Goal: Task Accomplishment & Management: Use online tool/utility

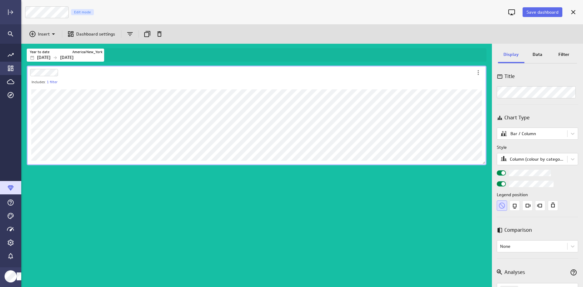
click at [12, 65] on icon "Go to Dashboard Library" at bounding box center [10, 68] width 7 height 7
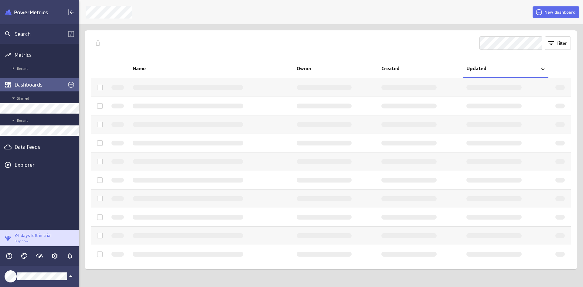
scroll to position [3, 3]
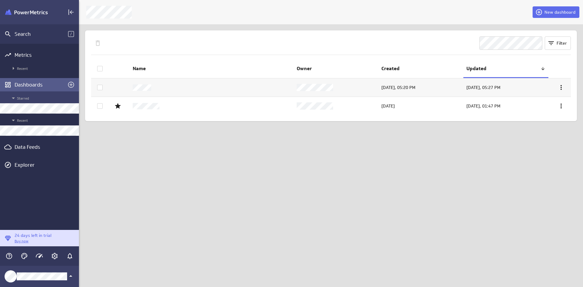
click at [25, 98] on span "Starred" at bounding box center [43, 98] width 66 height 7
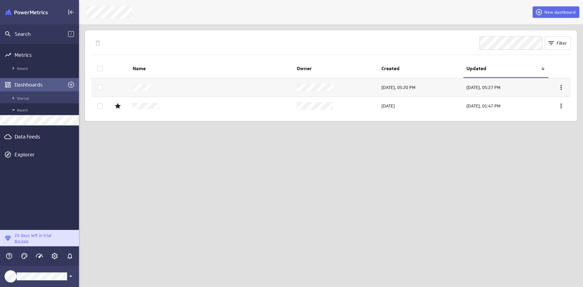
click at [25, 98] on span "Starred" at bounding box center [43, 98] width 66 height 7
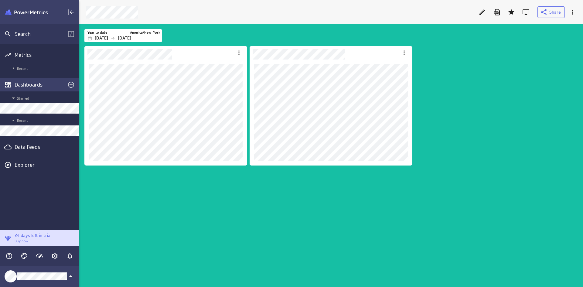
click at [30, 87] on div "Dashboards" at bounding box center [40, 84] width 50 height 7
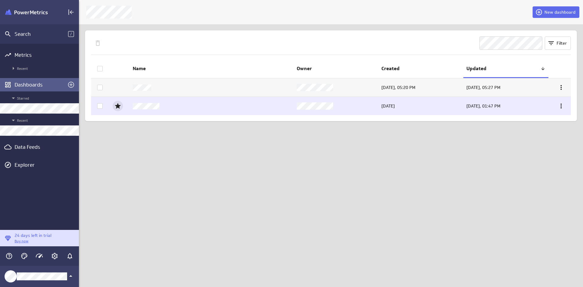
click at [117, 106] on icon "Add to Starred" at bounding box center [118, 106] width 6 height 6
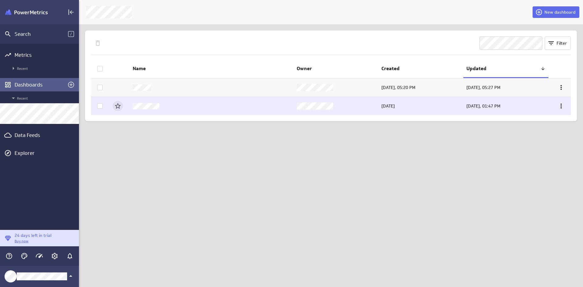
click at [38, 86] on div "Dashboards" at bounding box center [40, 84] width 50 height 7
click at [68, 83] on icon "Create a dashboard" at bounding box center [70, 84] width 7 height 7
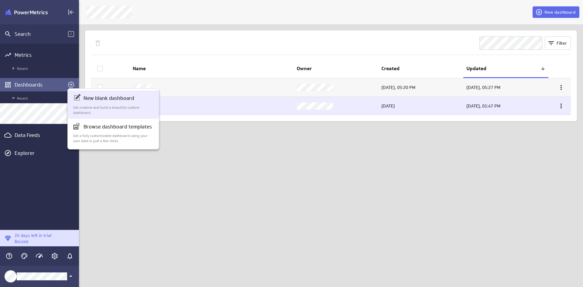
click at [100, 105] on p "Get creative and build a beautiful custom dashboard." at bounding box center [113, 110] width 81 height 10
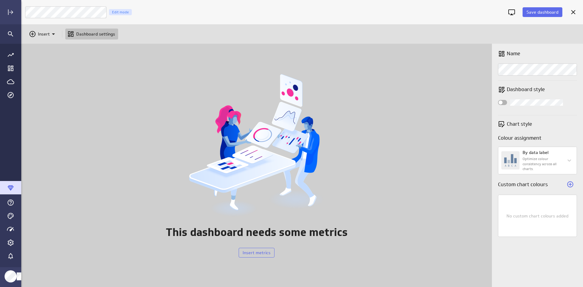
scroll to position [3, 3]
click at [573, 14] on icon "Cancel" at bounding box center [573, 12] width 7 height 7
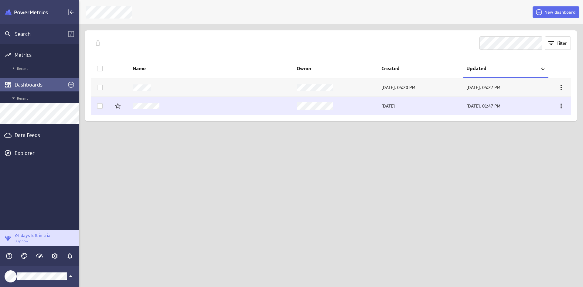
click at [161, 104] on td at bounding box center [212, 106] width 164 height 18
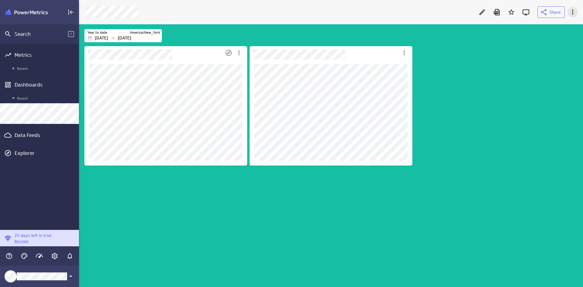
click at [576, 11] on icon "More actions" at bounding box center [573, 12] width 7 height 7
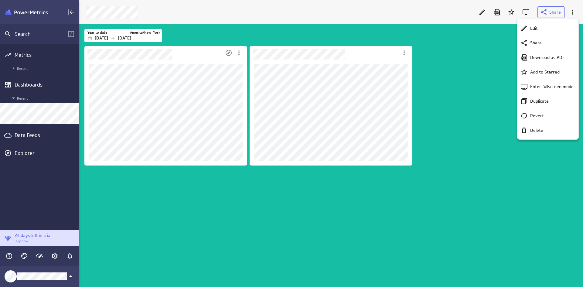
drag, startPoint x: 542, startPoint y: 102, endPoint x: 532, endPoint y: 102, distance: 10.0
click at [542, 102] on p "Duplicate" at bounding box center [540, 101] width 19 height 6
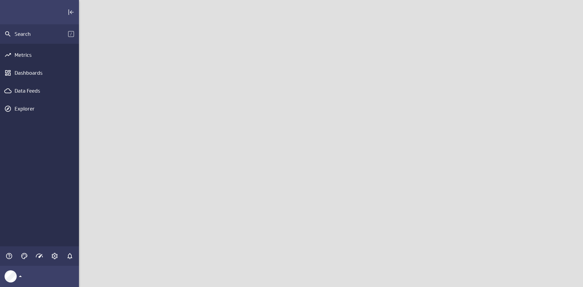
scroll to position [297, 514]
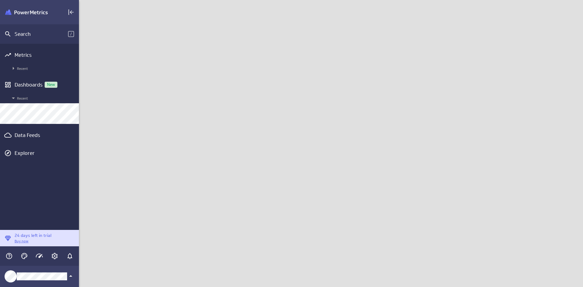
drag, startPoint x: 0, startPoint y: 0, endPoint x: 353, endPoint y: 31, distance: 354.5
click at [353, 31] on div at bounding box center [331, 143] width 504 height 287
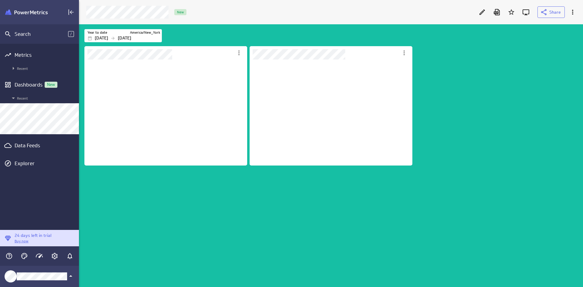
scroll to position [0, 0]
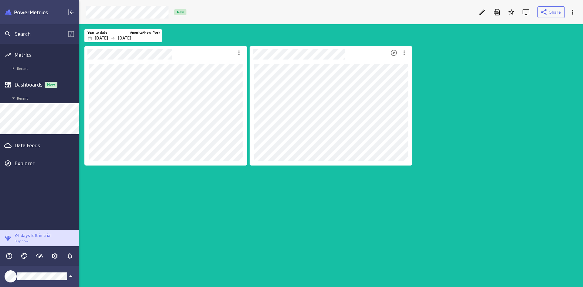
click at [375, 51] on div "Dashboard Widget" at bounding box center [319, 52] width 139 height 13
click at [407, 54] on icon "More actions" at bounding box center [404, 52] width 7 height 7
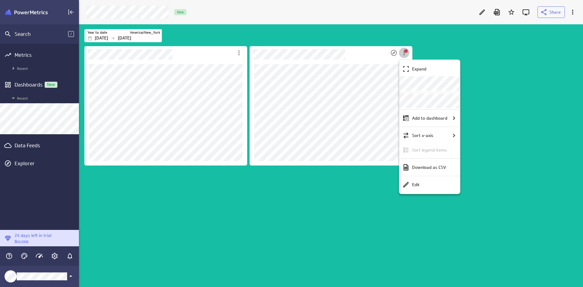
click at [483, 13] on div at bounding box center [291, 143] width 583 height 287
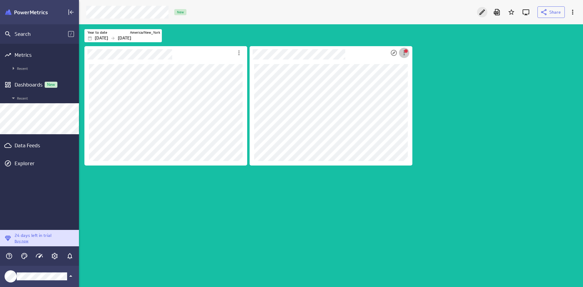
click at [481, 11] on icon "Edit" at bounding box center [482, 12] width 7 height 7
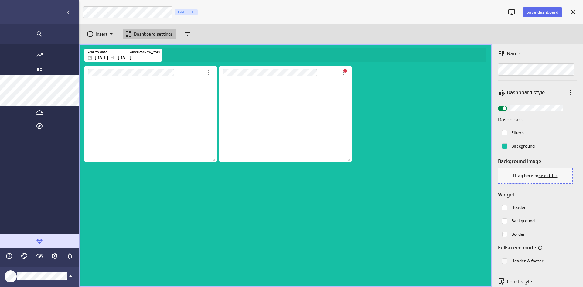
scroll to position [3, 2]
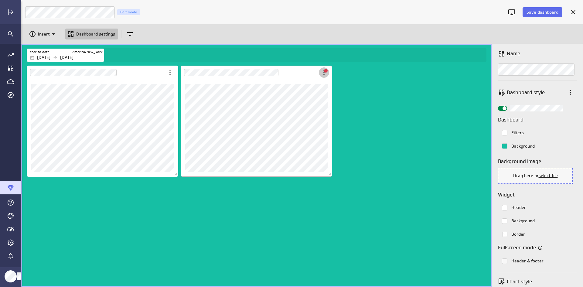
click at [326, 73] on icon "There is a problem getting data for this metric" at bounding box center [324, 72] width 7 height 7
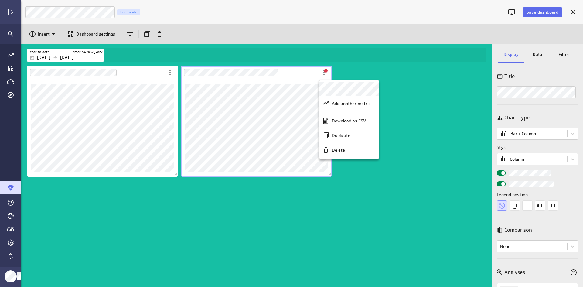
click at [339, 152] on p "Delete" at bounding box center [338, 150] width 13 height 6
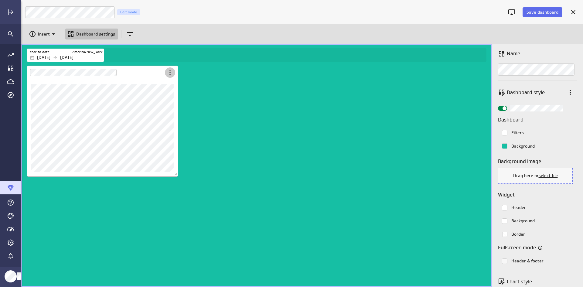
click at [173, 74] on icon "More actions" at bounding box center [170, 72] width 7 height 7
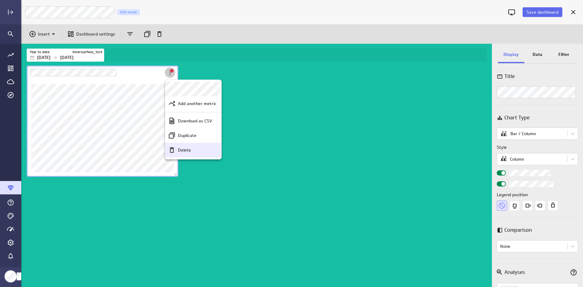
click at [195, 148] on div "Delete" at bounding box center [196, 150] width 41 height 6
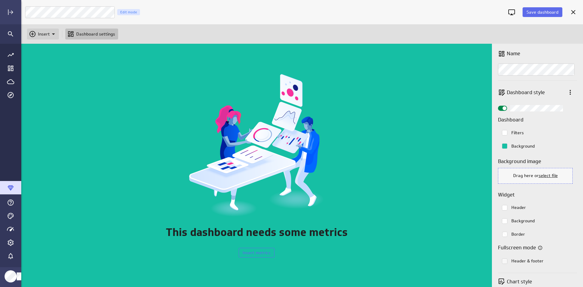
click at [36, 31] on icon "Insert" at bounding box center [32, 33] width 7 height 7
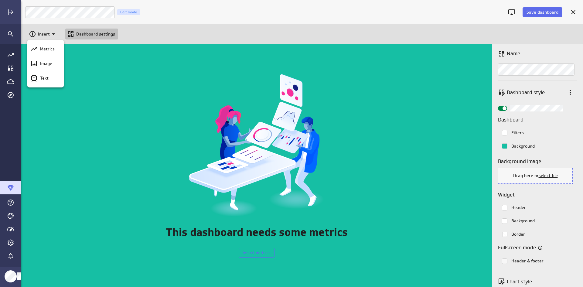
click at [55, 9] on div at bounding box center [291, 143] width 583 height 287
drag, startPoint x: 143, startPoint y: 75, endPoint x: 133, endPoint y: 68, distance: 12.4
click at [142, 74] on div "This dashboard needs some metrics Insert metrics" at bounding box center [256, 165] width 471 height 243
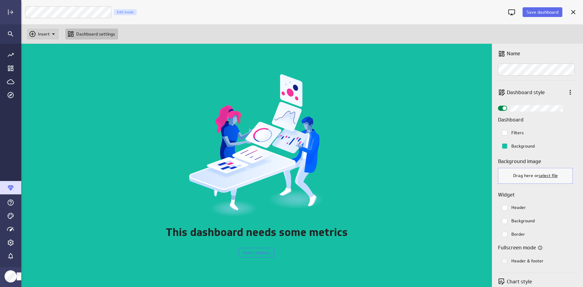
click at [40, 37] on p "Insert" at bounding box center [44, 34] width 12 height 6
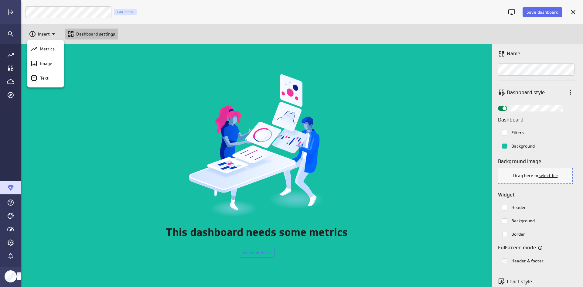
click at [166, 65] on div at bounding box center [291, 143] width 583 height 287
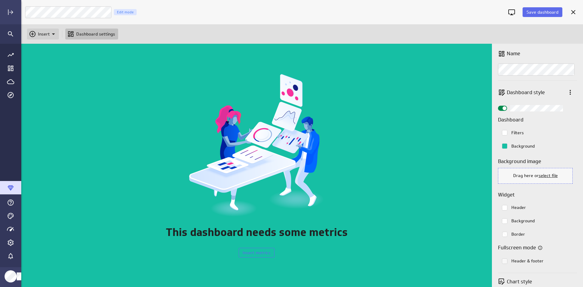
click at [46, 32] on p "Insert" at bounding box center [44, 34] width 12 height 6
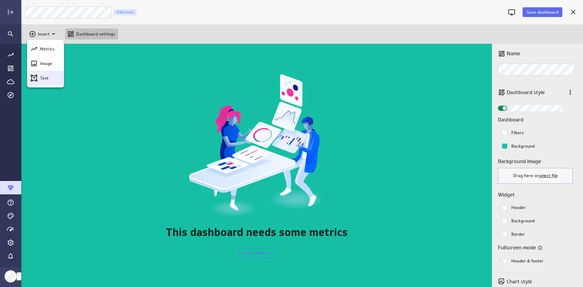
click at [49, 78] on div "Text" at bounding box center [48, 78] width 21 height 6
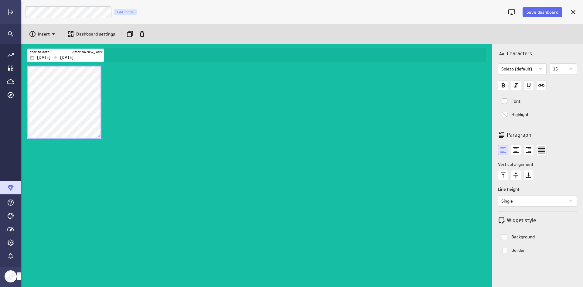
click at [239, 111] on div "Dashboard content with 1 widget" at bounding box center [258, 175] width 465 height 223
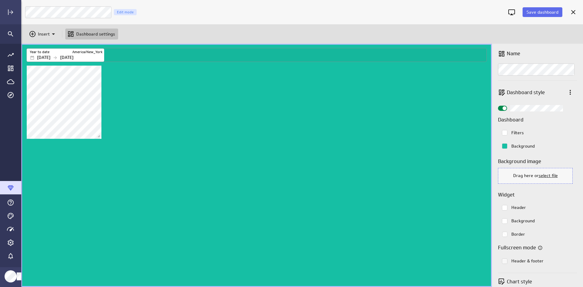
click at [74, 57] on p "[DATE]" at bounding box center [66, 57] width 13 height 6
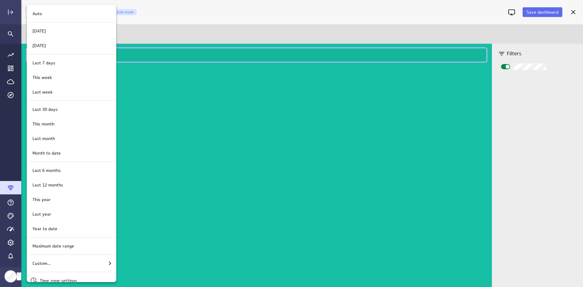
click at [236, 81] on div at bounding box center [291, 143] width 583 height 287
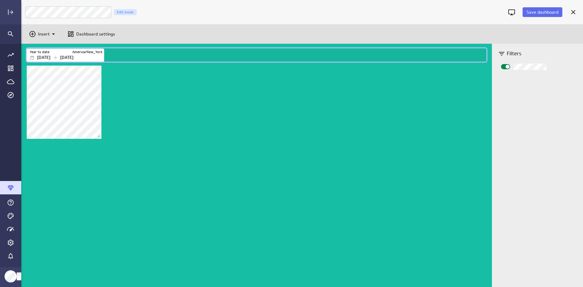
click at [79, 54] on label "America/New_York" at bounding box center [87, 52] width 30 height 5
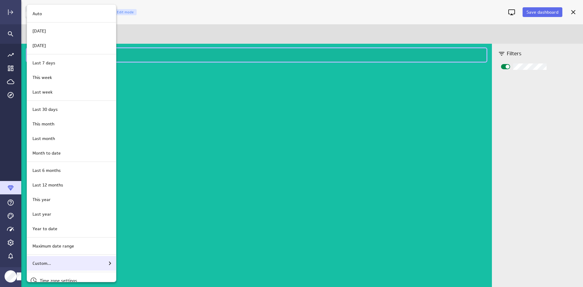
drag, startPoint x: 76, startPoint y: 274, endPoint x: 81, endPoint y: 259, distance: 16.0
click at [81, 259] on ul "Auto Last 30 days [DATE] [DATE] Last 7 days Includes [DATE] This week Last week…" at bounding box center [71, 147] width 89 height 285
click at [81, 259] on div "Custom..." at bounding box center [71, 263] width 89 height 15
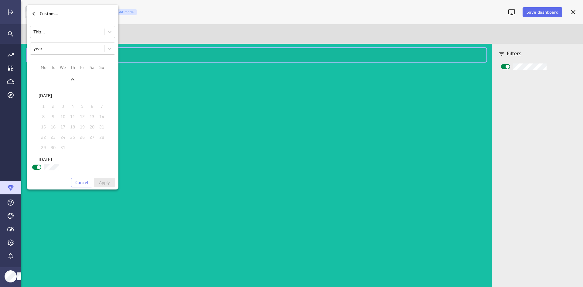
scroll to position [786, 0]
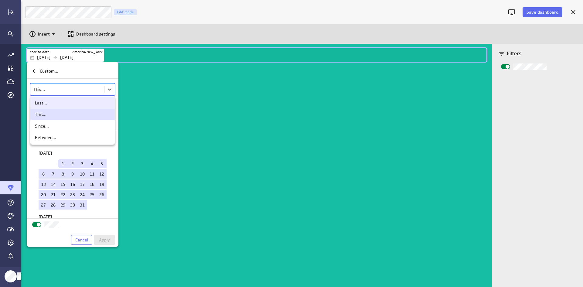
click at [67, 88] on body "Save dashboard Engineering/Product Edit mode Insert Dashboard settings Year to …" at bounding box center [291, 143] width 583 height 287
click at [61, 105] on div "Last..." at bounding box center [72, 102] width 75 height 5
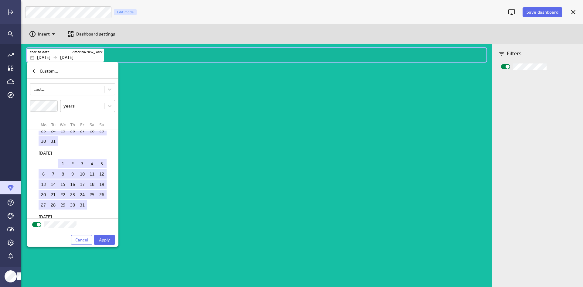
click at [77, 105] on body "Save dashboard Engineering/Product Edit mode Insert Dashboard settings Year to …" at bounding box center [291, 143] width 583 height 287
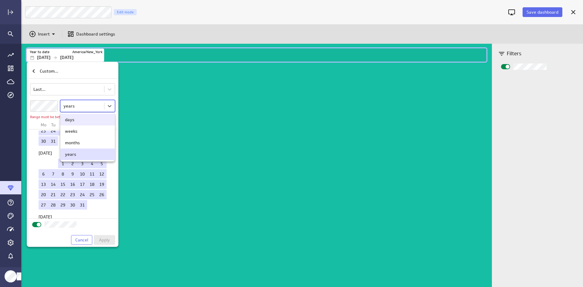
click at [75, 119] on div "days" at bounding box center [87, 119] width 45 height 5
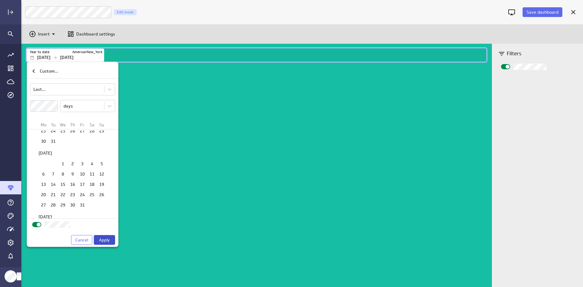
click at [109, 240] on span "Apply" at bounding box center [104, 239] width 11 height 5
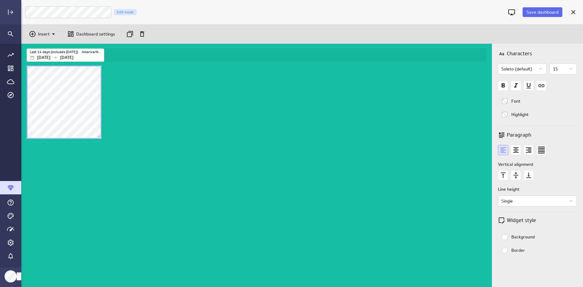
click at [146, 113] on div "Dashboard content with 1 widget" at bounding box center [258, 175] width 465 height 223
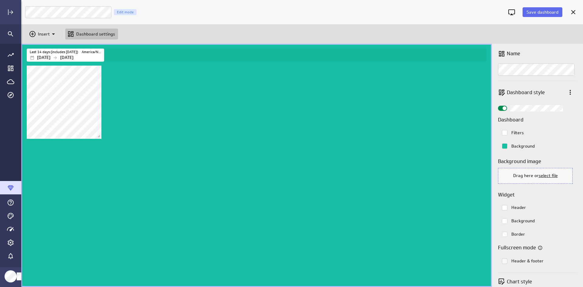
click at [146, 81] on div "Dashboard content with 1 widget" at bounding box center [258, 175] width 465 height 223
click at [8, 67] on icon "Go to Dashboard Library" at bounding box center [10, 68] width 5 height 5
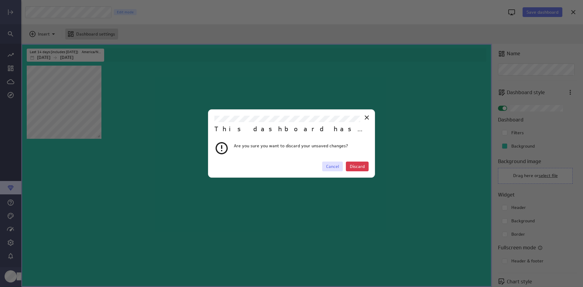
click at [334, 168] on span "Cancel" at bounding box center [332, 166] width 13 height 5
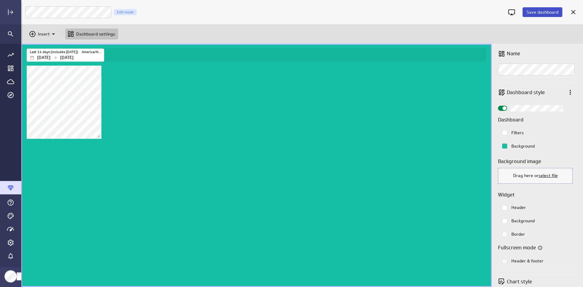
click at [532, 14] on span "Save dashboard" at bounding box center [543, 11] width 32 height 5
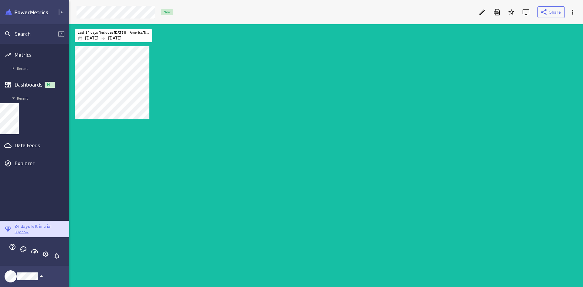
scroll to position [3, 3]
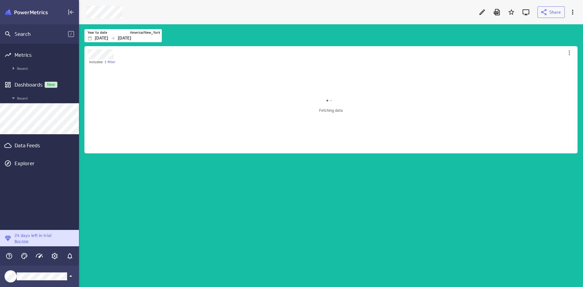
scroll to position [272, 514]
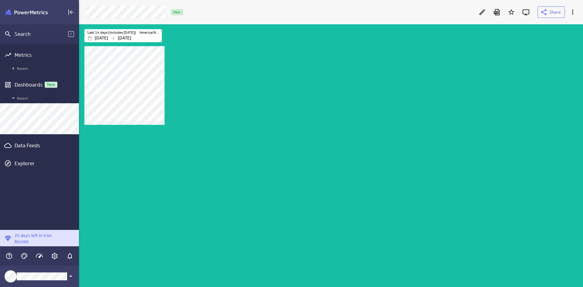
scroll to position [252, 505]
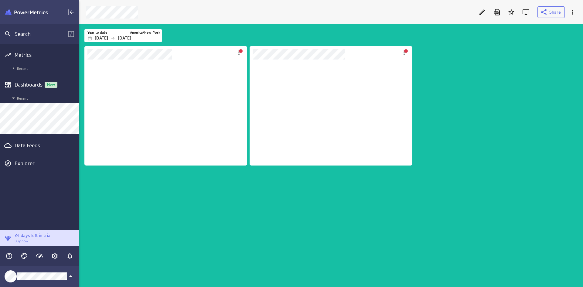
scroll to position [3, 3]
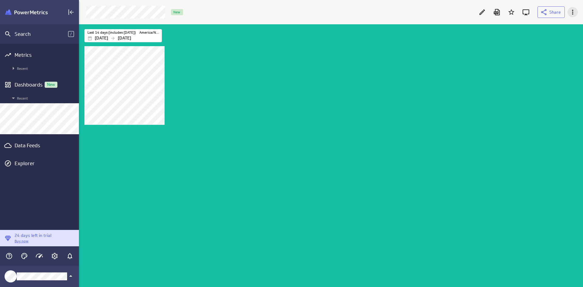
click at [573, 11] on icon "More actions" at bounding box center [573, 12] width 7 height 7
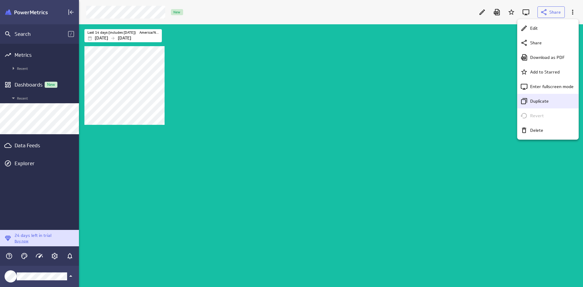
click at [546, 98] on p "Duplicate" at bounding box center [540, 101] width 19 height 6
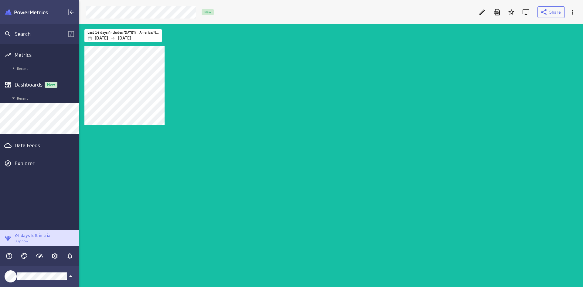
scroll to position [297, 514]
click at [480, 14] on icon "Edit" at bounding box center [482, 11] width 5 height 5
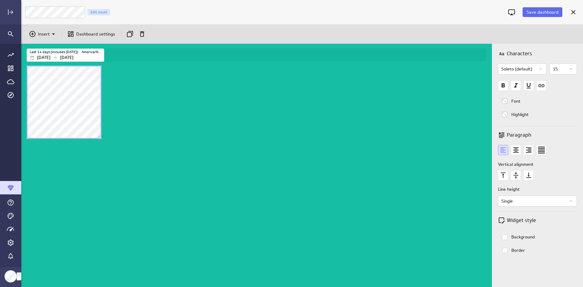
click at [125, 90] on div "Dashboard content with 1 widget" at bounding box center [258, 175] width 465 height 223
click at [173, 119] on div "Dashboard content with 1 widget" at bounding box center [258, 175] width 465 height 223
click at [45, 33] on p "Insert" at bounding box center [44, 34] width 12 height 6
click at [48, 57] on div "Image" at bounding box center [45, 63] width 36 height 15
click at [35, 35] on icon "Insert" at bounding box center [32, 33] width 7 height 7
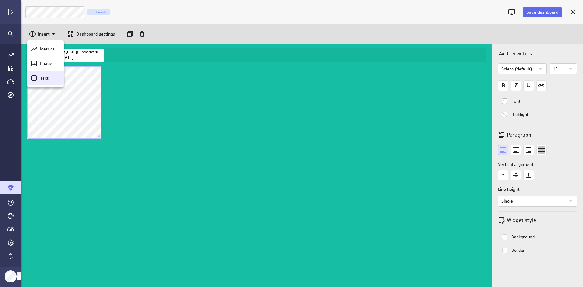
click at [42, 77] on p "Text" at bounding box center [44, 78] width 9 height 6
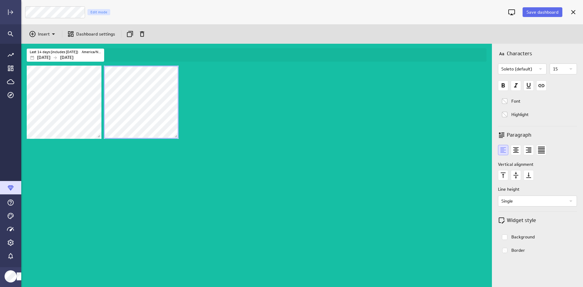
click at [276, 96] on div "Dashboard content with 2 widgets" at bounding box center [258, 175] width 465 height 223
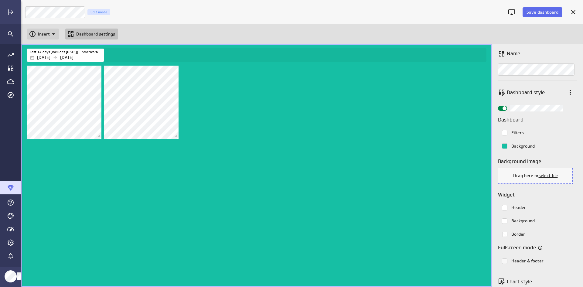
click at [41, 36] on p "Insert" at bounding box center [44, 34] width 12 height 6
click at [52, 65] on p "Image" at bounding box center [46, 63] width 12 height 6
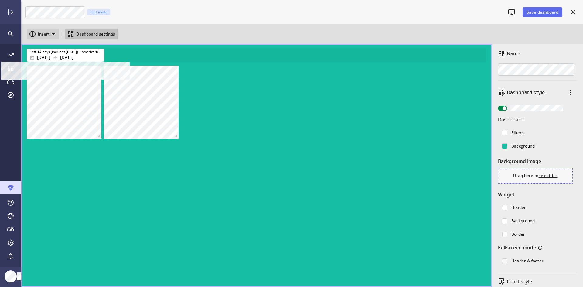
click at [49, 33] on p "Insert" at bounding box center [44, 34] width 12 height 6
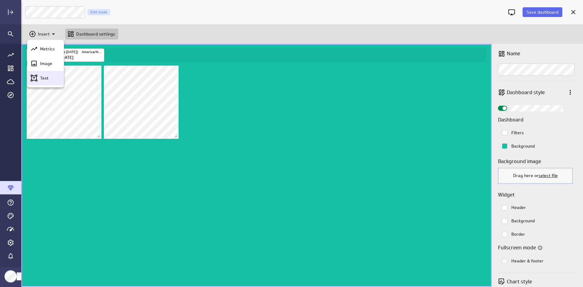
click at [47, 73] on div "Text" at bounding box center [45, 78] width 36 height 15
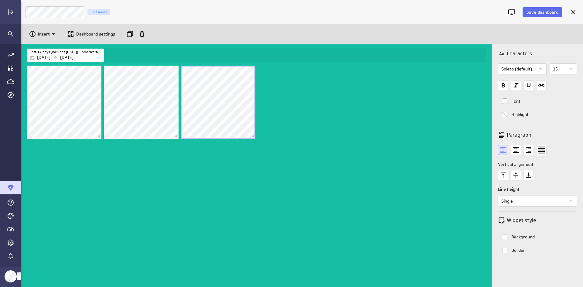
click at [346, 169] on div "Dashboard content with 3 widgets" at bounding box center [258, 175] width 465 height 223
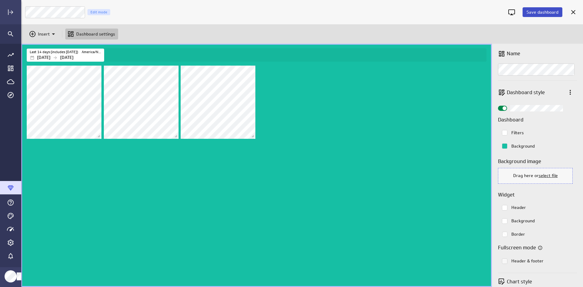
click at [529, 15] on span "Save dashboard" at bounding box center [543, 11] width 32 height 5
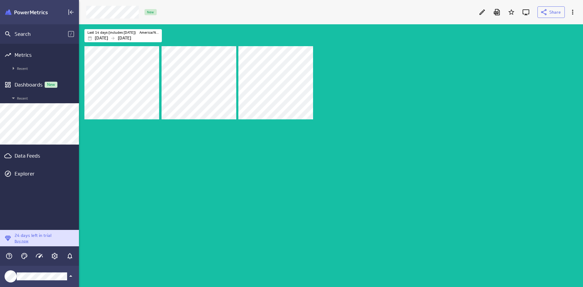
scroll to position [272, 514]
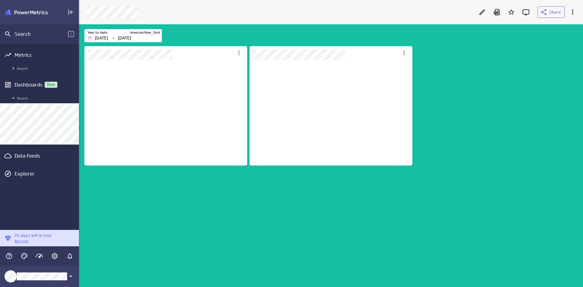
scroll to position [106, 163]
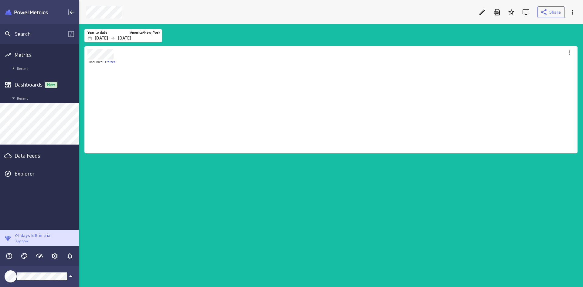
scroll to position [23, 503]
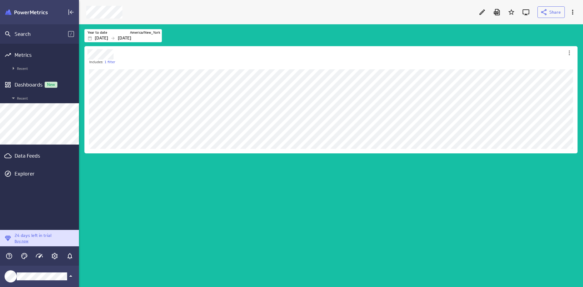
click at [178, 166] on div "Includes: 1 filter" at bounding box center [332, 166] width 498 height 242
click at [486, 8] on div "Edit" at bounding box center [482, 12] width 10 height 10
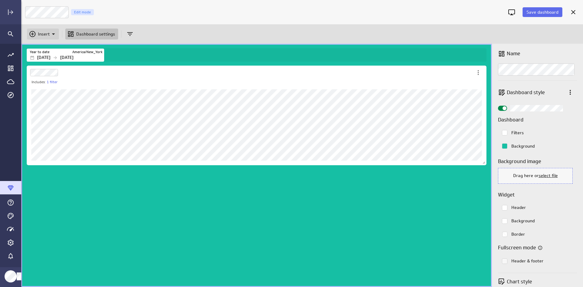
click at [52, 38] on div "Insert" at bounding box center [43, 34] width 32 height 11
click at [43, 47] on p "Metrics" at bounding box center [47, 49] width 15 height 6
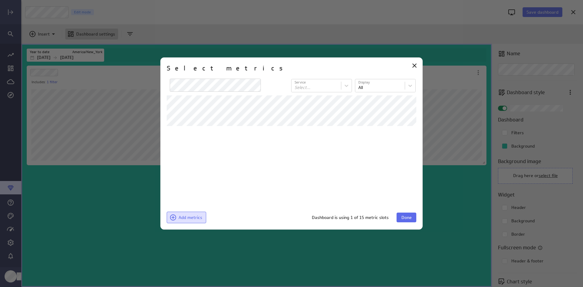
click at [189, 219] on span "Add metrics" at bounding box center [191, 217] width 24 height 5
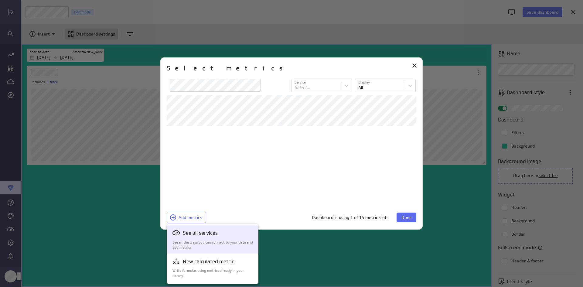
click at [190, 231] on p "See all services" at bounding box center [200, 233] width 35 height 8
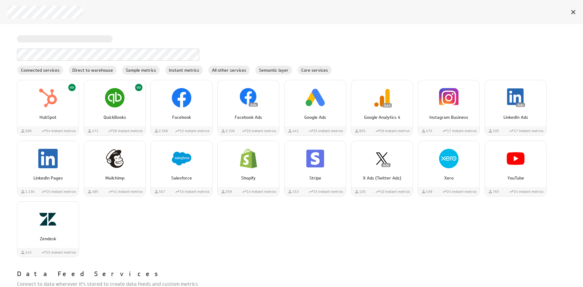
scroll to position [274, 0]
click at [124, 111] on div "QuickBooks" at bounding box center [114, 114] width 61 height 11
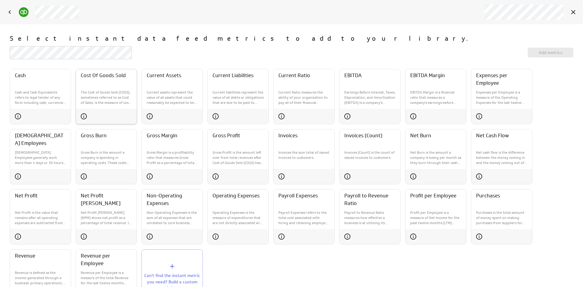
click at [114, 107] on div "The Cost of Goods Sold (COGS), sometimes referred to as Cost of Sales, is the m…" at bounding box center [106, 98] width 61 height 21
click at [543, 54] on span "Add metrics (1)" at bounding box center [551, 52] width 30 height 5
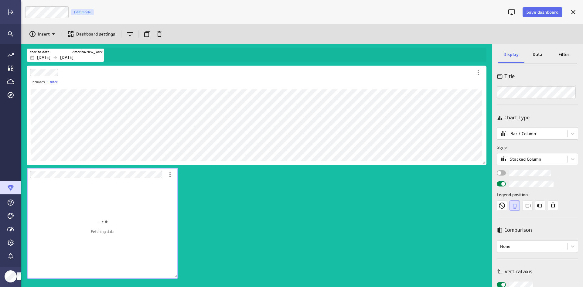
click at [225, 224] on div "Includes: 1 filter Fetching data" at bounding box center [258, 175] width 465 height 223
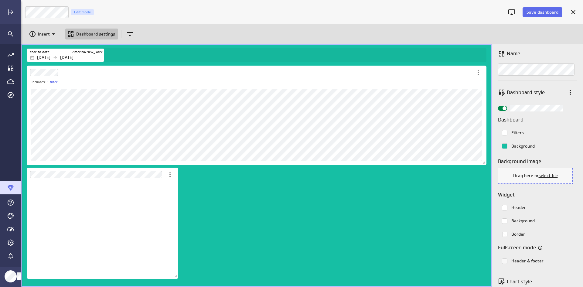
scroll to position [98, 152]
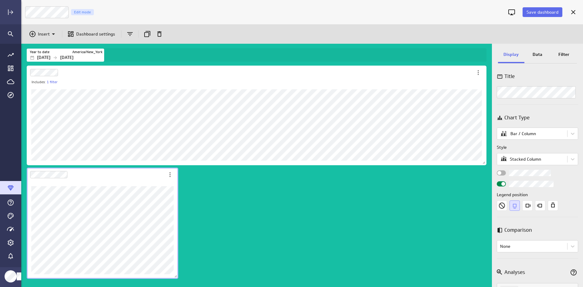
click at [240, 214] on div "Includes: 1 filter" at bounding box center [258, 175] width 465 height 223
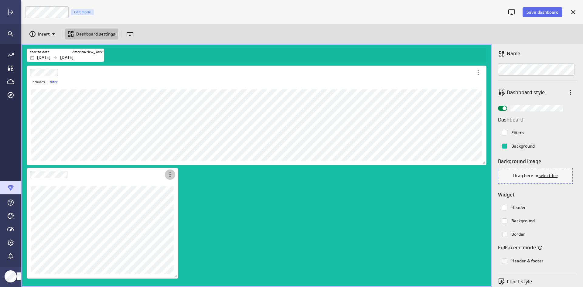
click at [172, 178] on icon "More actions" at bounding box center [170, 174] width 7 height 7
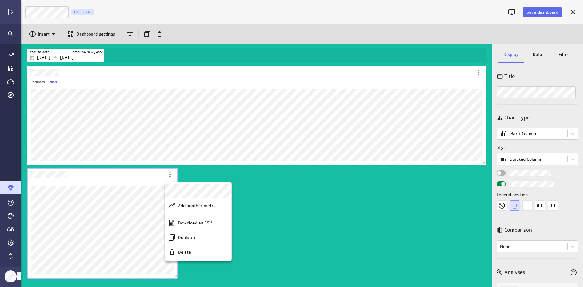
click at [69, 178] on div at bounding box center [291, 143] width 583 height 287
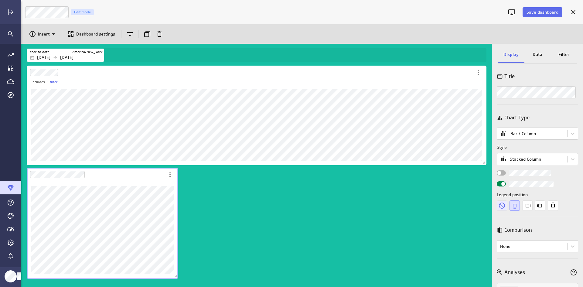
click at [504, 204] on icon "None" at bounding box center [502, 206] width 6 height 6
click at [538, 58] on div "Data" at bounding box center [538, 55] width 26 height 16
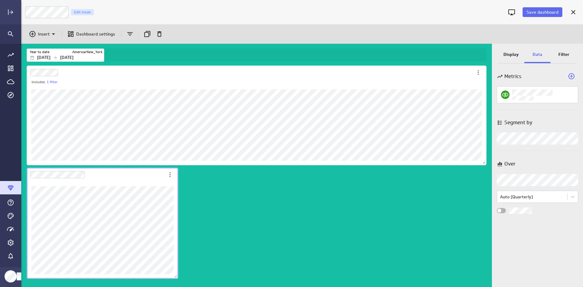
click at [531, 134] on body "Save dashboard Expenses Edit mode Insert Dashboard settings Year to date Americ…" at bounding box center [291, 143] width 583 height 287
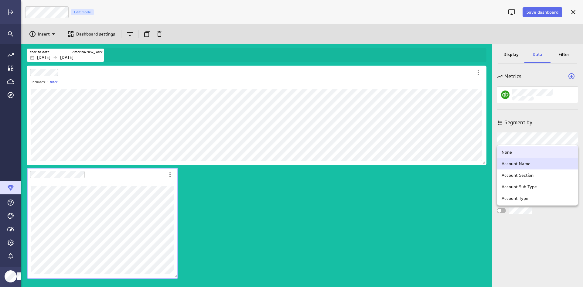
click at [531, 134] on div at bounding box center [291, 143] width 583 height 287
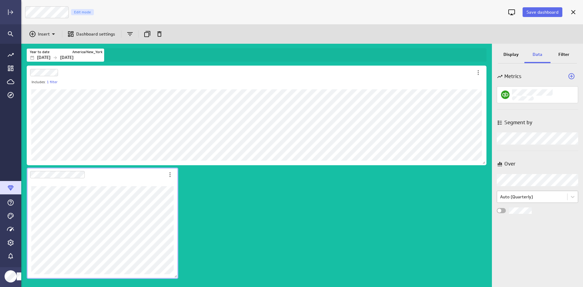
click at [521, 196] on body "Save dashboard Expenses Edit mode Insert Dashboard settings Year to date Americ…" at bounding box center [291, 143] width 583 height 287
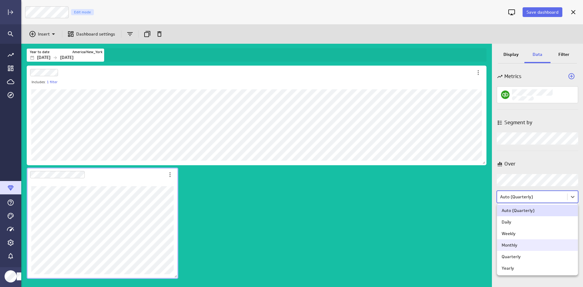
click at [514, 245] on div "Monthly" at bounding box center [510, 245] width 16 height 5
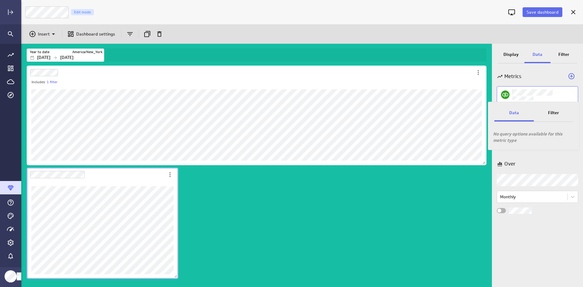
click at [543, 111] on div "Filter" at bounding box center [554, 113] width 40 height 16
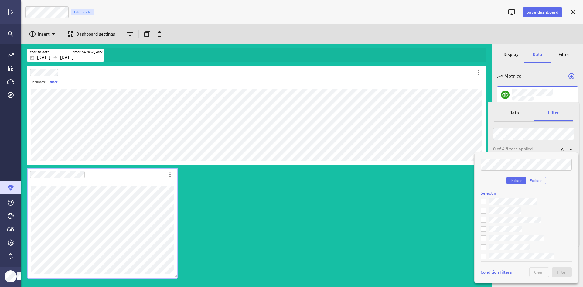
scroll to position [30, 0]
click at [0, 0] on input "checkbox" at bounding box center [0, 0] width 0 height 0
click at [559, 269] on button "Filter" at bounding box center [562, 272] width 20 height 10
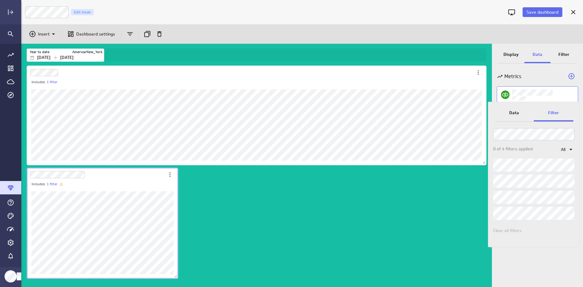
click at [60, 230] on div at bounding box center [291, 143] width 583 height 287
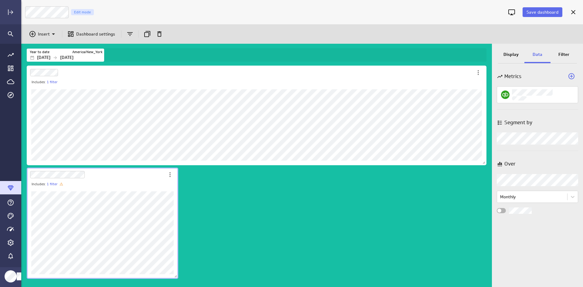
click at [513, 53] on p "Display" at bounding box center [511, 54] width 15 height 6
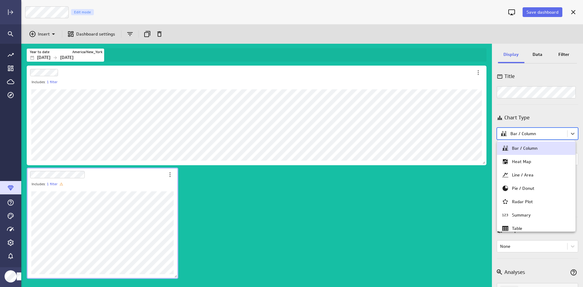
click at [522, 133] on body "Save dashboard Expenses Edit mode Insert Dashboard settings Year to date Americ…" at bounding box center [291, 143] width 583 height 287
click at [522, 133] on div at bounding box center [291, 143] width 583 height 287
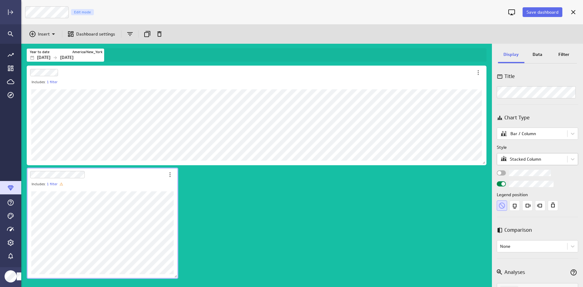
click at [525, 160] on body "Save dashboard Expenses Edit mode Insert Dashboard settings Year to date Americ…" at bounding box center [291, 143] width 583 height 287
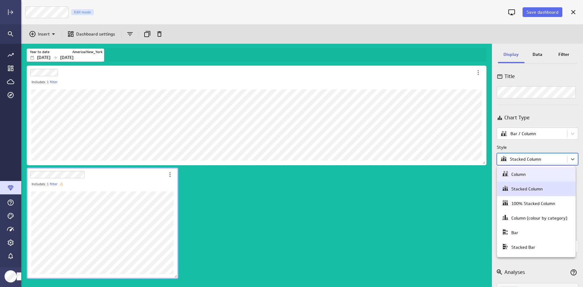
click at [525, 160] on div at bounding box center [291, 143] width 583 height 287
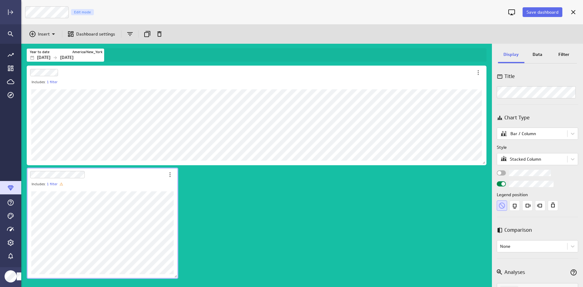
click at [501, 174] on span "Widget Properties" at bounding box center [500, 173] width 4 height 4
click at [0, 0] on input "Widget Properties" at bounding box center [0, 0] width 0 height 0
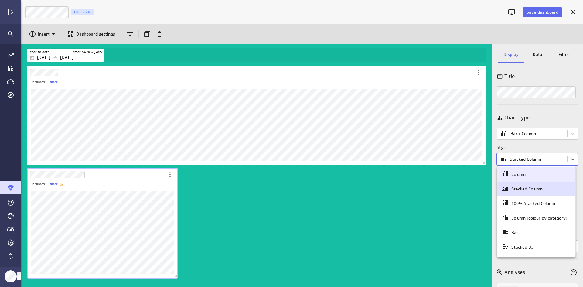
click at [522, 156] on body "Save dashboard Expenses Edit mode Insert Dashboard settings Year to date Americ…" at bounding box center [291, 143] width 583 height 287
click at [519, 168] on div "Column" at bounding box center [536, 174] width 78 height 15
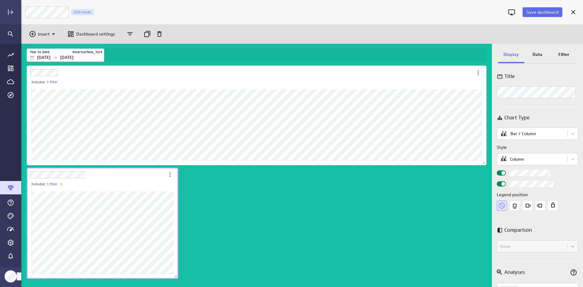
click at [0, 0] on input "Widget Properties" at bounding box center [0, 0] width 0 height 0
click at [512, 163] on body "Save dashboard Expenses Edit mode Insert Dashboard settings Year to date Americ…" at bounding box center [291, 143] width 583 height 287
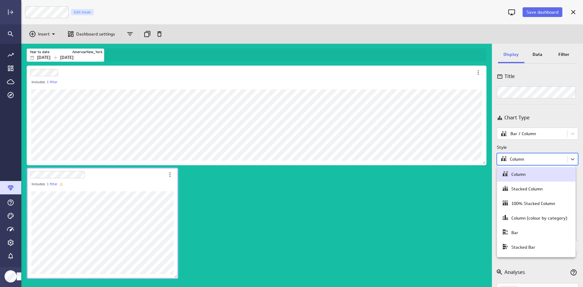
click at [512, 163] on div at bounding box center [291, 143] width 583 height 287
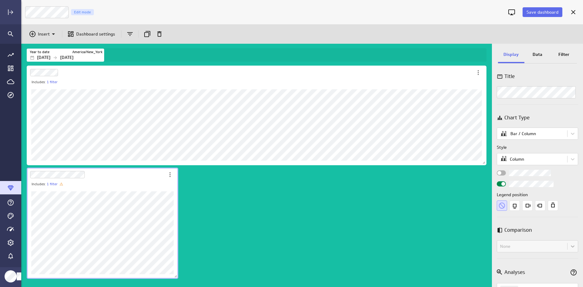
click at [504, 172] on div "Widget Properties" at bounding box center [501, 172] width 9 height 5
click at [0, 0] on input "Widget Properties" at bounding box center [0, 0] width 0 height 0
click at [386, 195] on div "Includes: 1 filter Includes: 1 filter" at bounding box center [258, 175] width 465 height 223
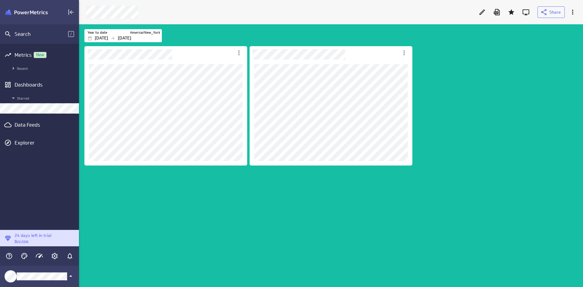
scroll to position [297, 514]
